Goal: Go to known website: Access a specific website the user already knows

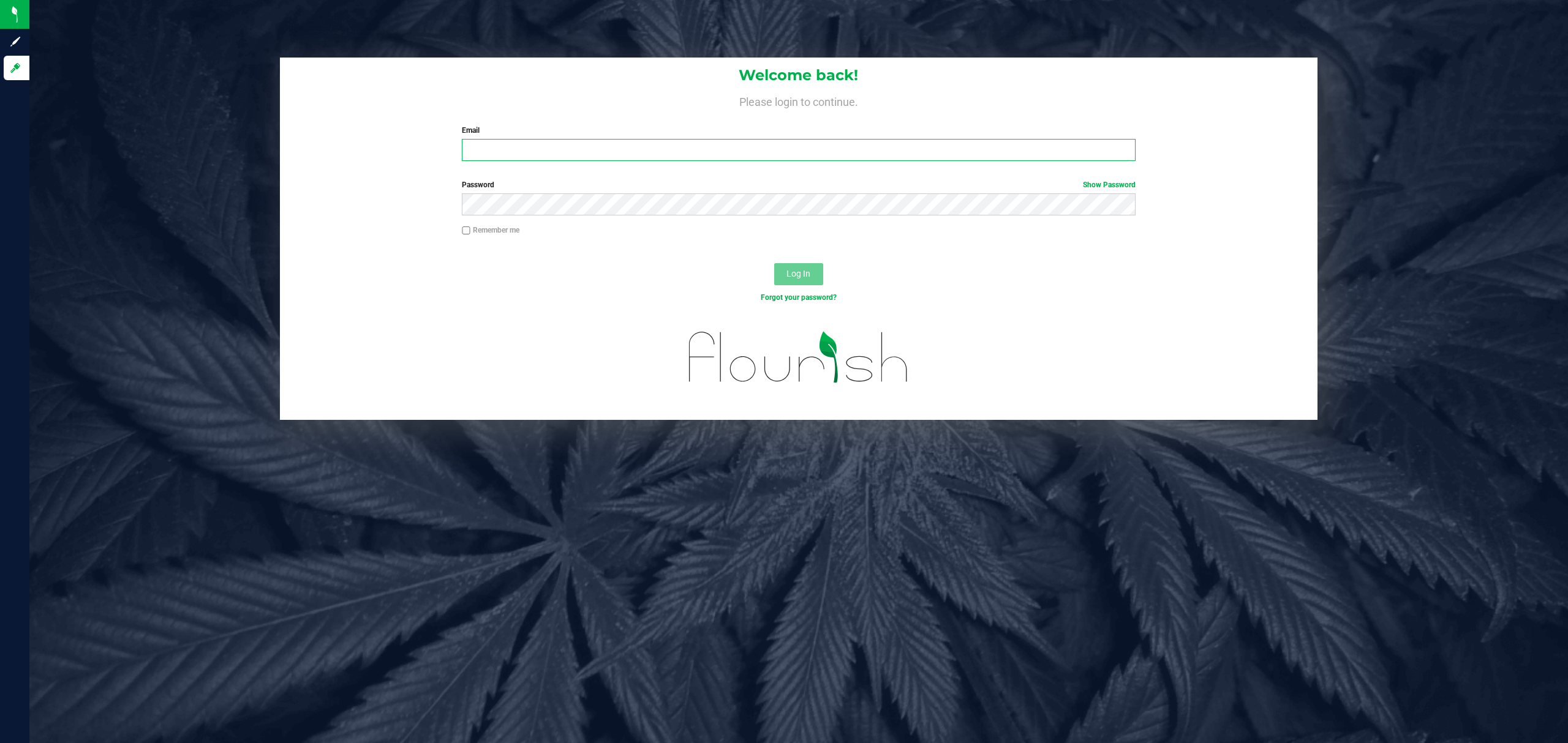
click at [592, 148] on input "Email" at bounding box center [799, 150] width 674 height 22
type input "[EMAIL_ADDRESS][DOMAIN_NAME]"
click at [775, 263] on button "Log In" at bounding box center [799, 274] width 49 height 22
